Goal: Find specific page/section

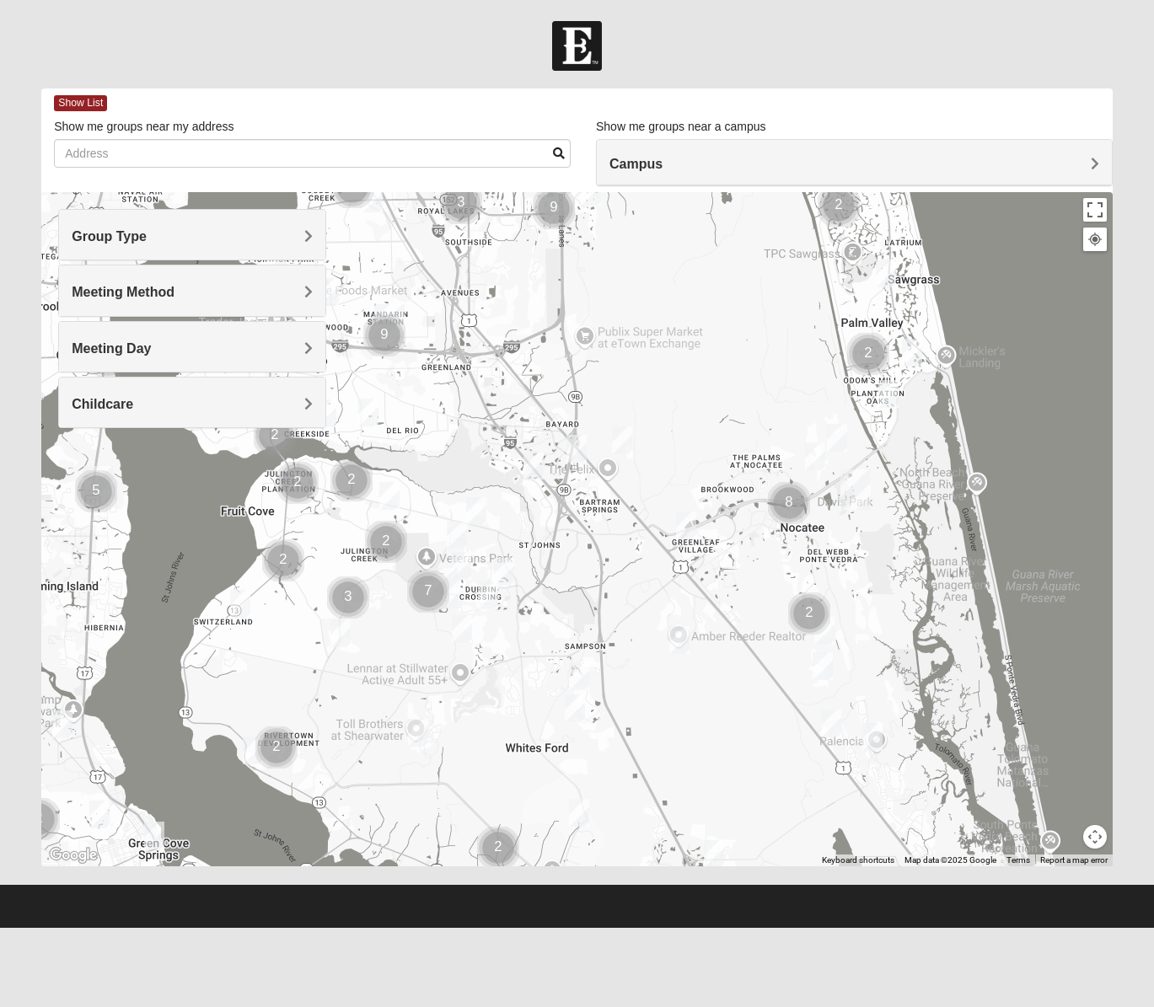
drag, startPoint x: 776, startPoint y: 688, endPoint x: 941, endPoint y: 169, distance: 544.0
click at [941, 169] on div "Show List Loading Groups Keywords Filter Additional Filters Campus [GEOGRAPHIC_…" at bounding box center [576, 477] width 1071 height 778
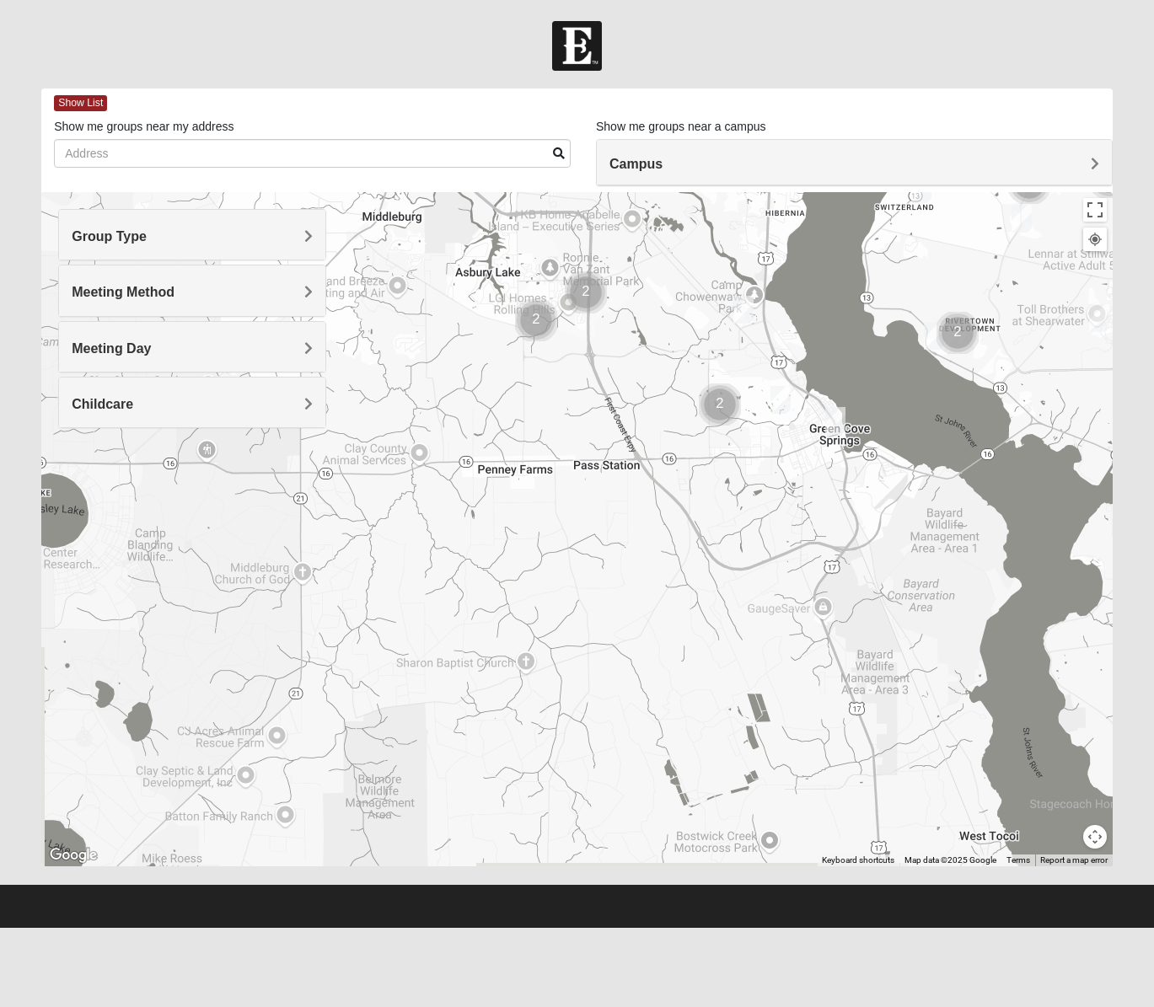
drag, startPoint x: 485, startPoint y: 681, endPoint x: 1167, endPoint y: 266, distance: 798.7
click at [1153, 266] on html "Log In Find A Group Error Show List Loading Groups" at bounding box center [577, 464] width 1154 height 928
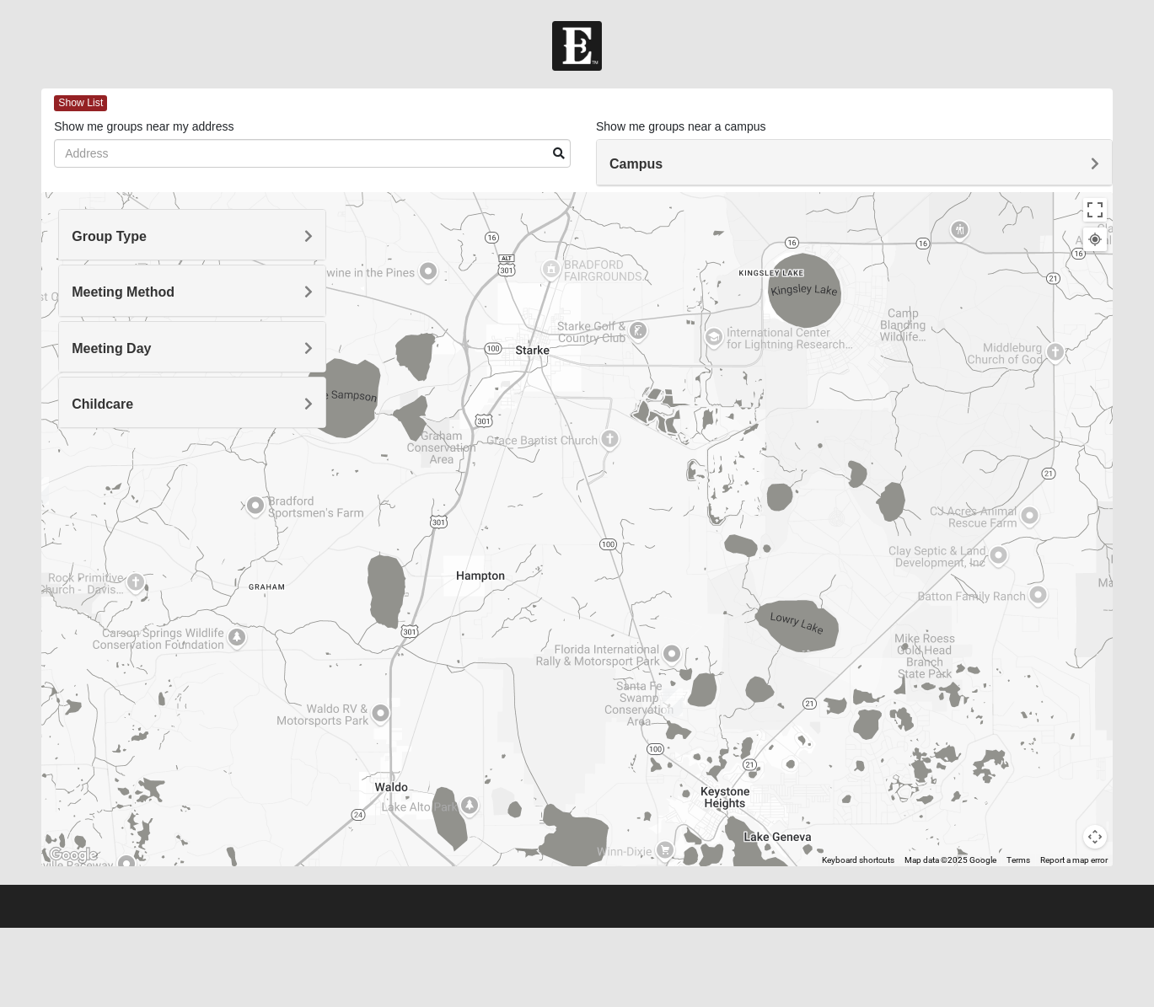
drag, startPoint x: 519, startPoint y: 606, endPoint x: 1273, endPoint y: 384, distance: 785.3
click at [1153, 384] on html "Log In Find A Group Error Show List Loading Groups" at bounding box center [577, 464] width 1154 height 928
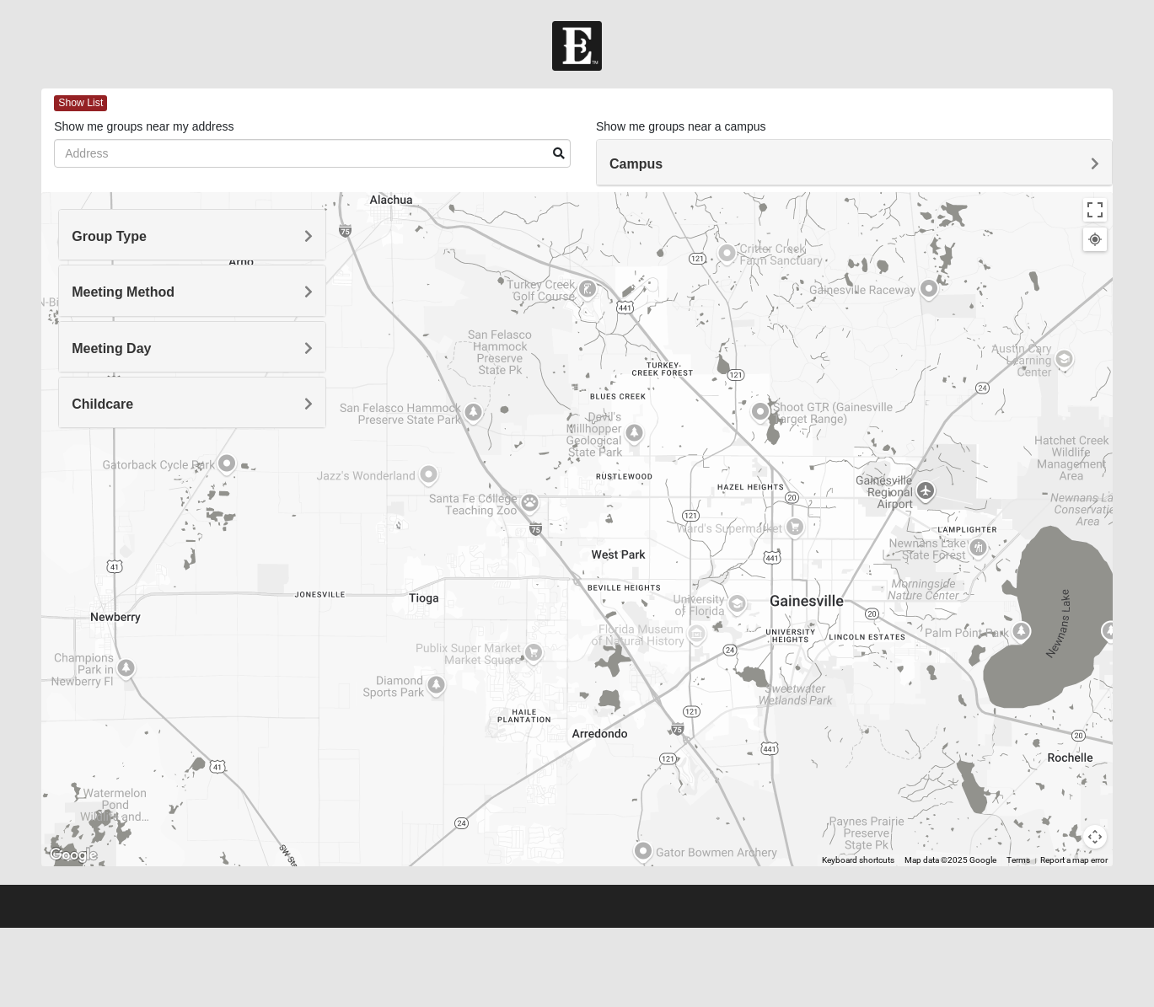
drag, startPoint x: 281, startPoint y: 691, endPoint x: 1085, endPoint y: 113, distance: 990.2
click at [1085, 113] on div "Show List Loading Groups Keywords Filter Additional Filters Campus [GEOGRAPHIC_…" at bounding box center [576, 477] width 1071 height 778
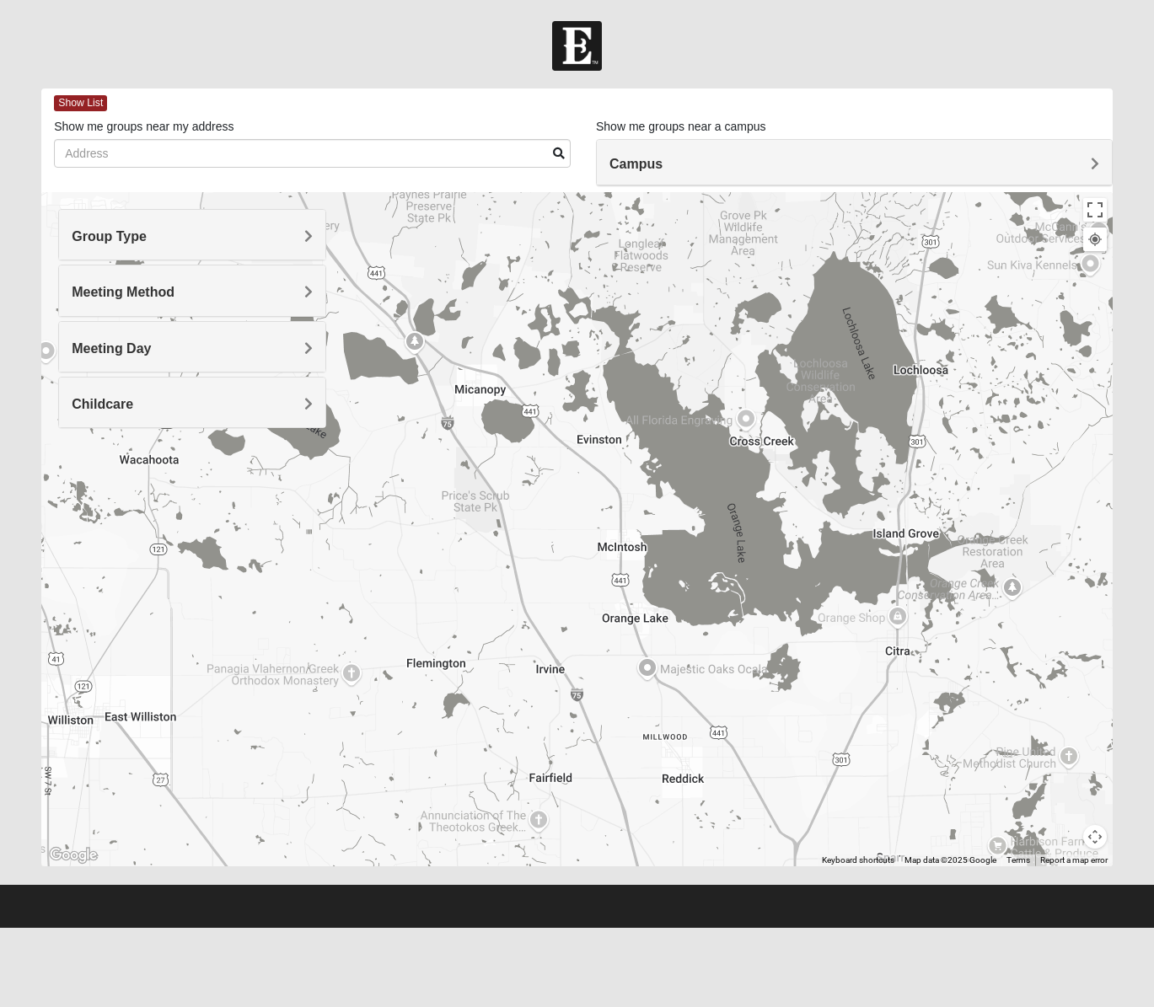
drag, startPoint x: 770, startPoint y: 751, endPoint x: 332, endPoint y: 122, distance: 766.3
click at [332, 122] on div "Show List Loading Groups Keywords Filter Additional Filters Campus [GEOGRAPHIC_…" at bounding box center [576, 477] width 1071 height 778
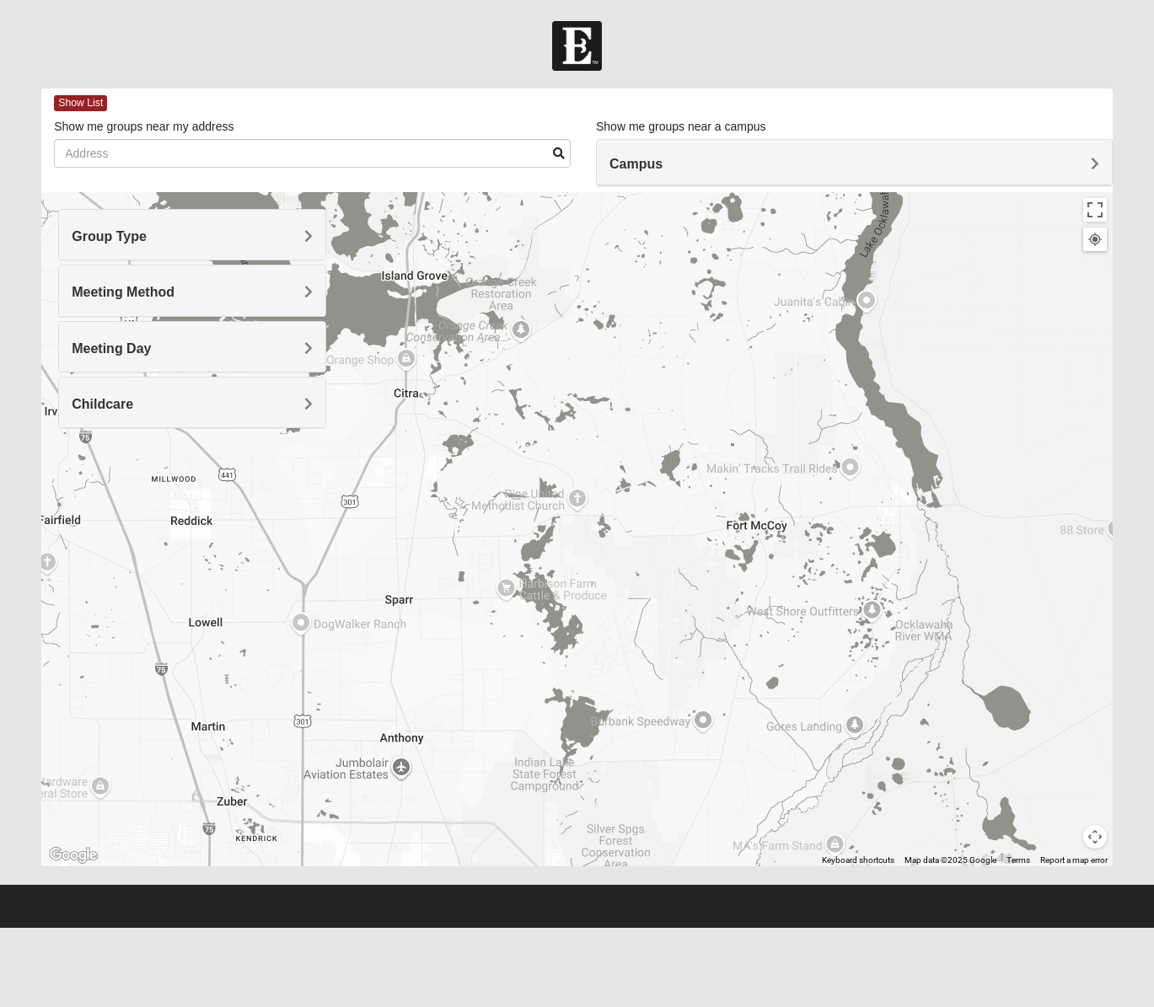
drag, startPoint x: 884, startPoint y: 741, endPoint x: 391, endPoint y: 480, distance: 557.9
click at [391, 480] on div at bounding box center [576, 529] width 1071 height 674
click at [295, 224] on div "Group Type" at bounding box center [192, 235] width 266 height 50
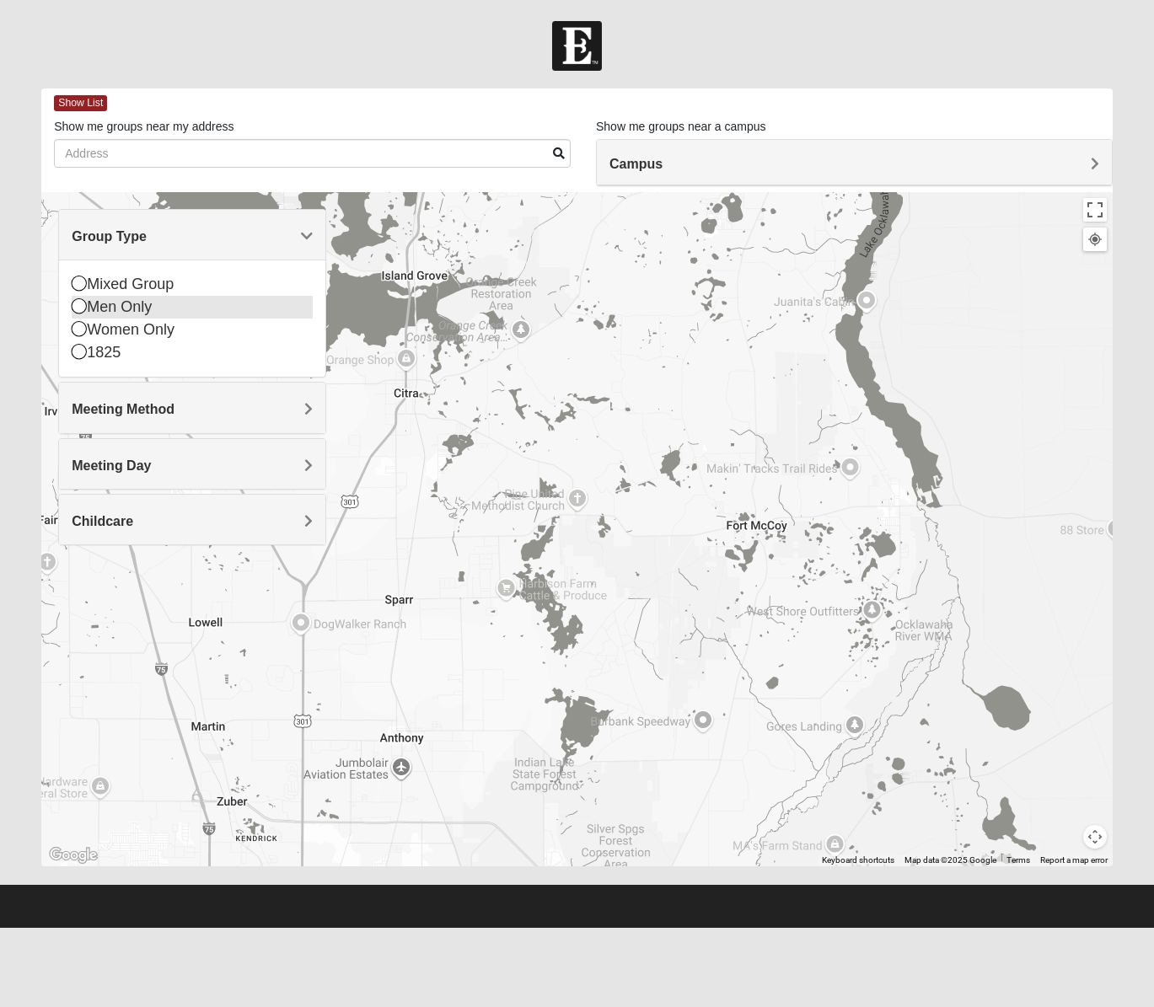
click at [236, 299] on div "Men Only" at bounding box center [192, 307] width 241 height 23
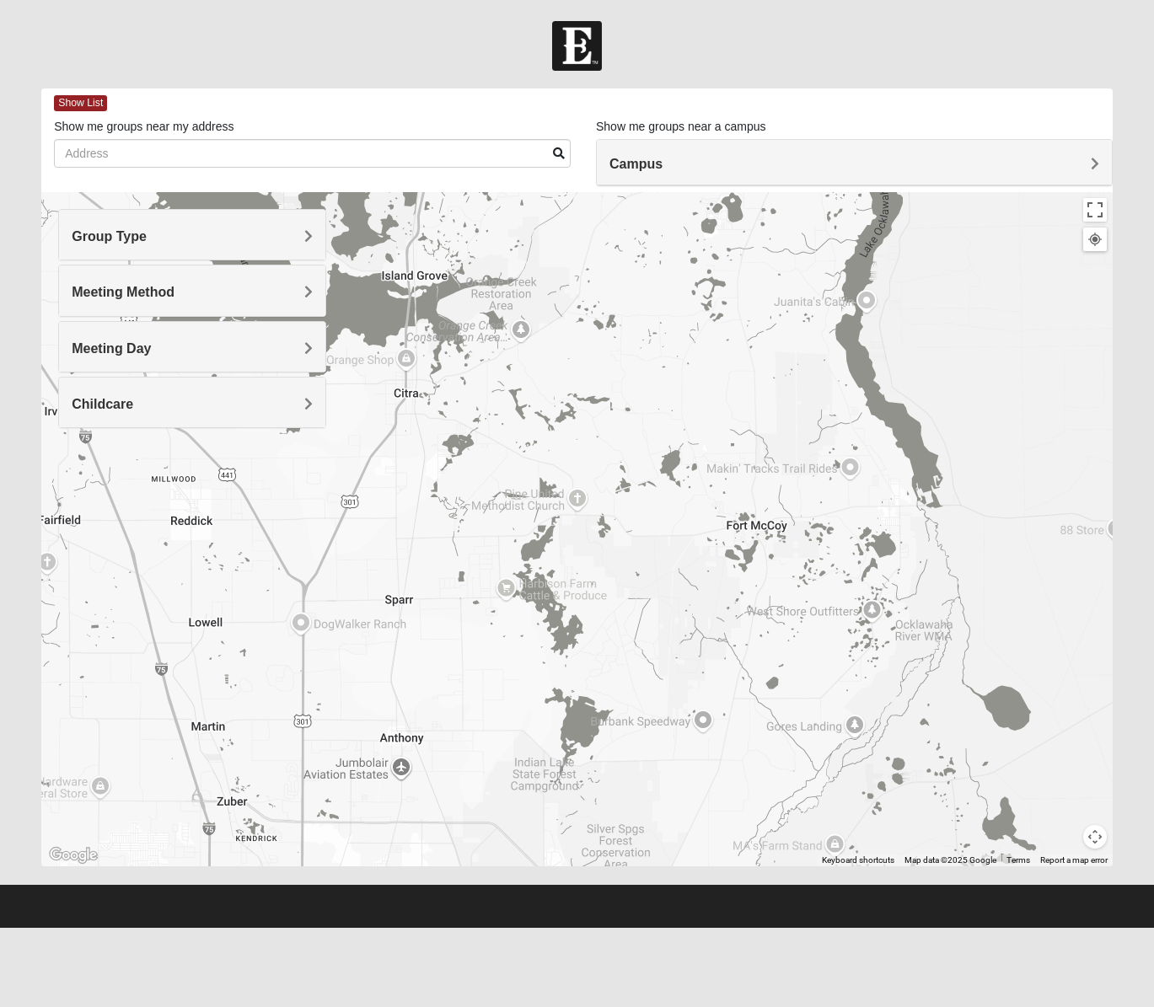
click at [241, 232] on h4 "Group Type" at bounding box center [192, 236] width 241 height 16
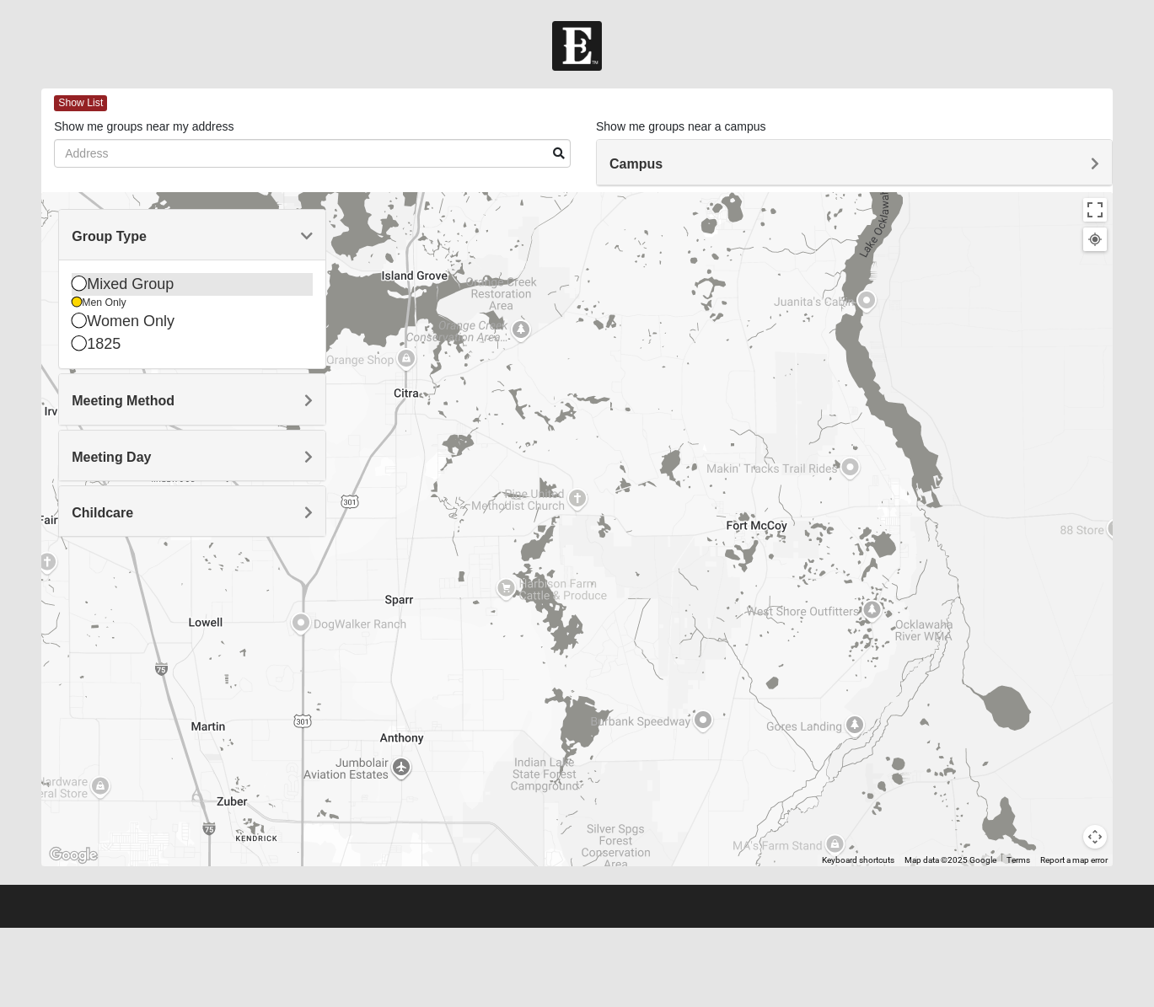
click at [224, 279] on div "Mixed Group" at bounding box center [192, 284] width 241 height 23
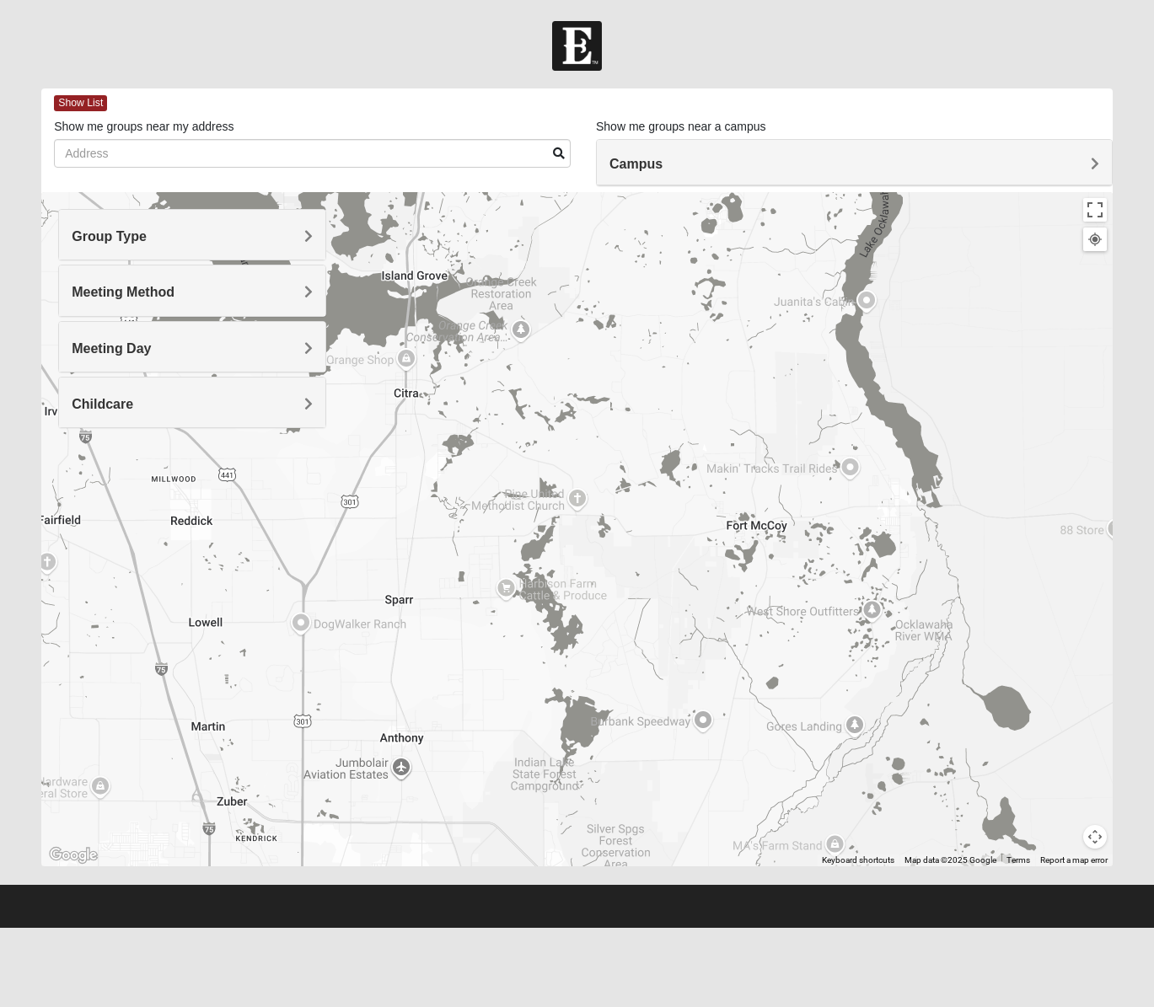
click at [224, 279] on div "Meeting Method" at bounding box center [192, 290] width 266 height 50
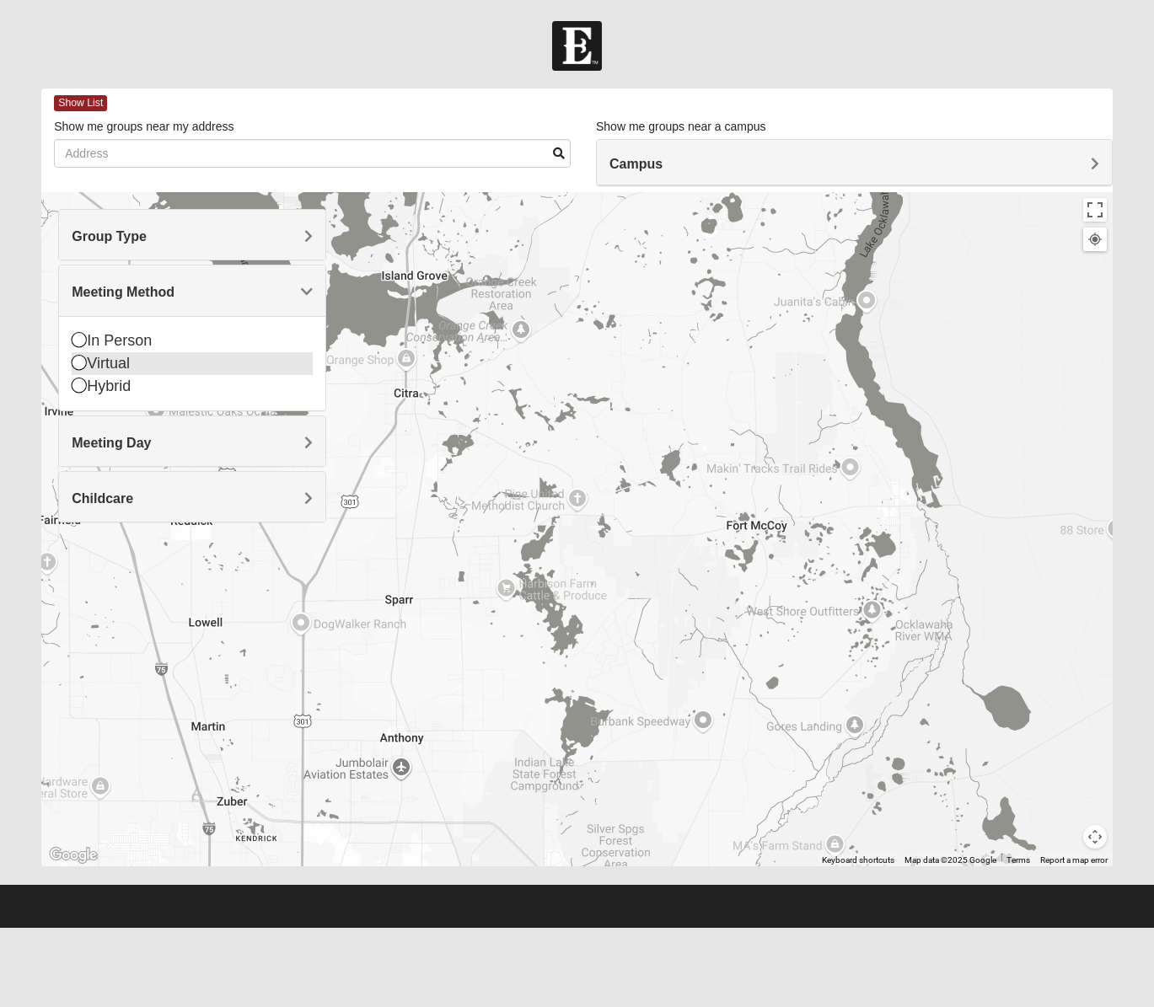
click at [121, 366] on div "Virtual" at bounding box center [192, 363] width 241 height 23
